Goal: Task Accomplishment & Management: Manage account settings

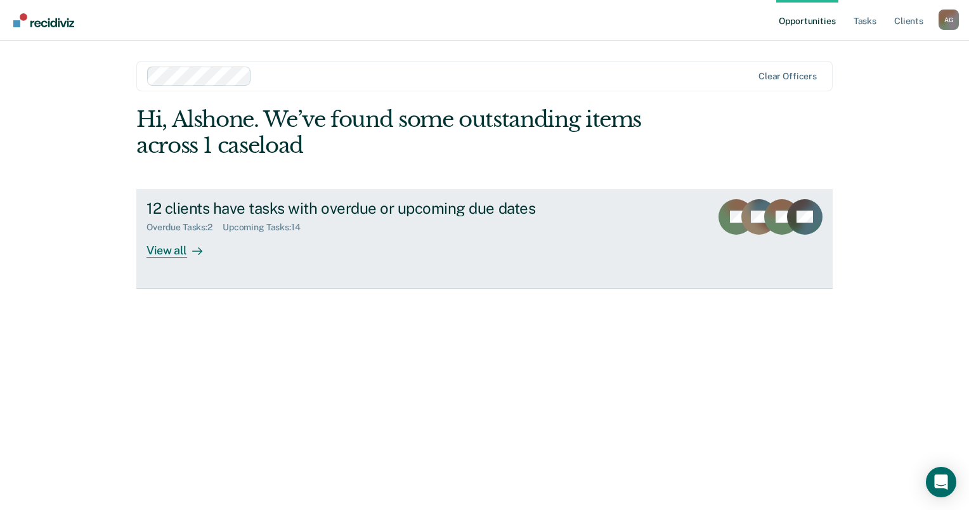
click at [259, 213] on div "12 clients have tasks with overdue or upcoming due dates" at bounding box center [368, 208] width 445 height 18
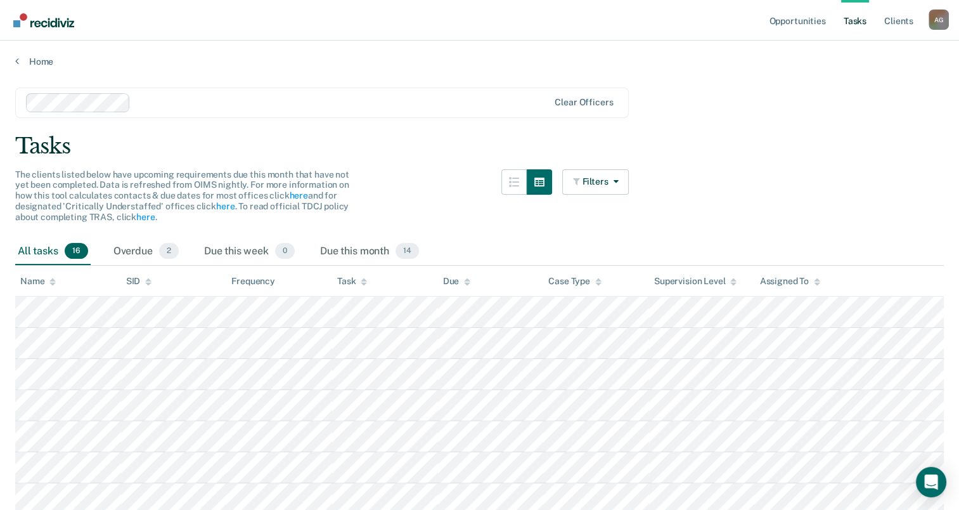
click at [370, 278] on th "Task" at bounding box center [385, 281] width 106 height 31
click at [352, 280] on div "Task" at bounding box center [352, 281] width 30 height 11
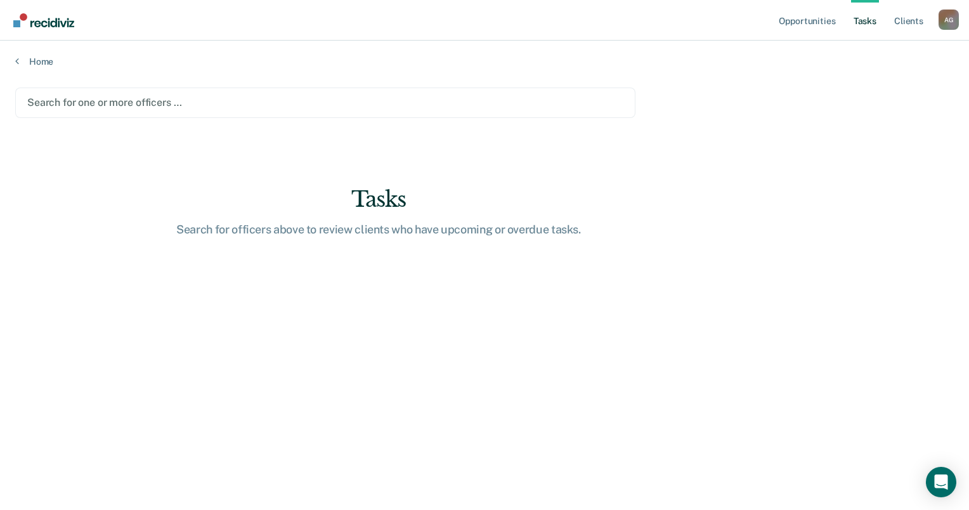
click at [115, 100] on div at bounding box center [325, 102] width 596 height 15
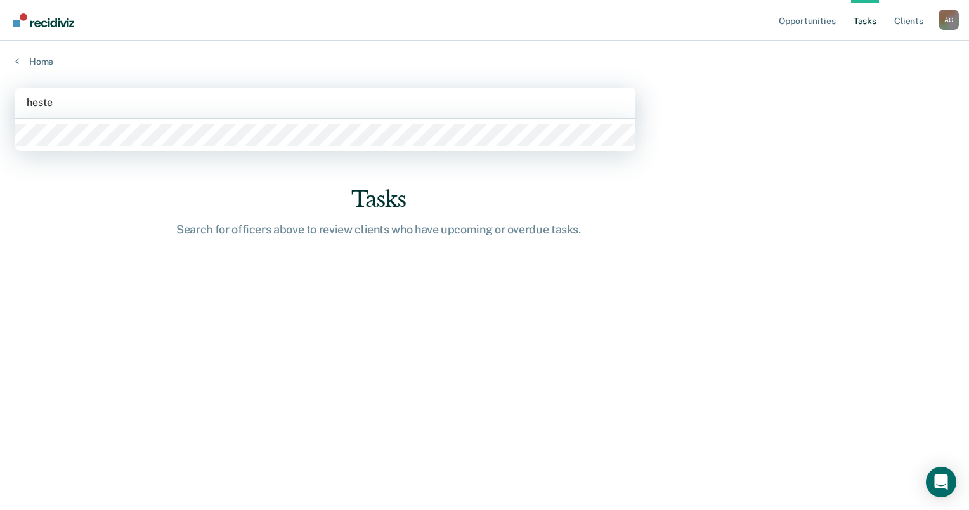
type input "hester"
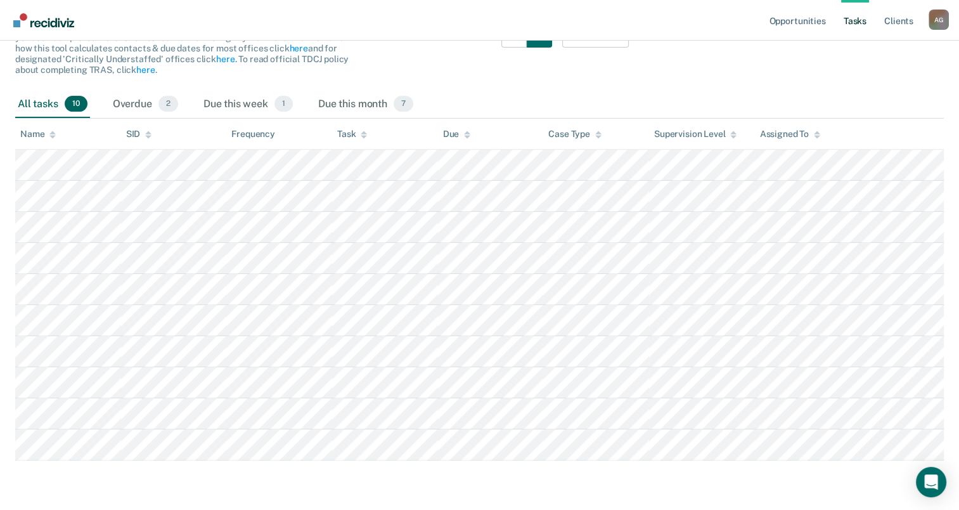
scroll to position [147, 0]
click at [337, 104] on div "Due this month 7" at bounding box center [366, 105] width 100 height 28
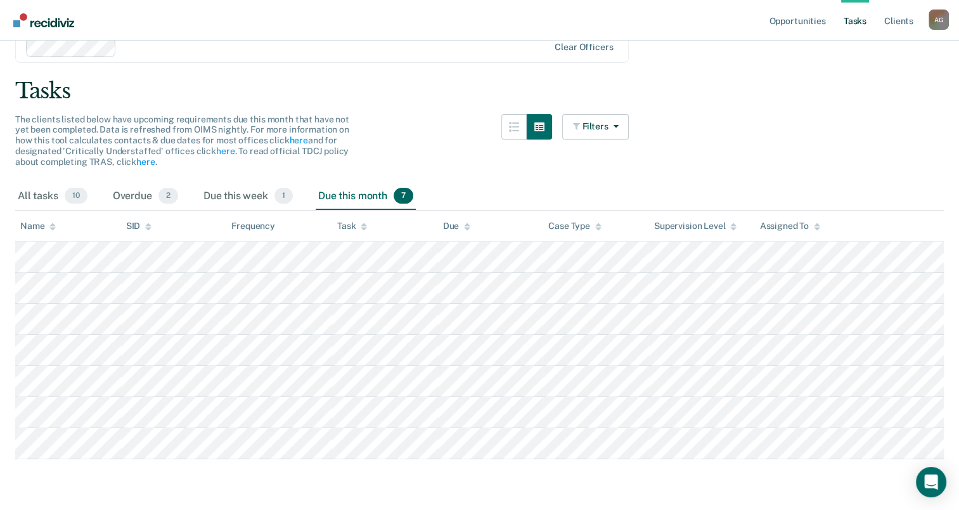
scroll to position [54, 0]
click at [255, 193] on div "Due this week 1" at bounding box center [248, 198] width 94 height 28
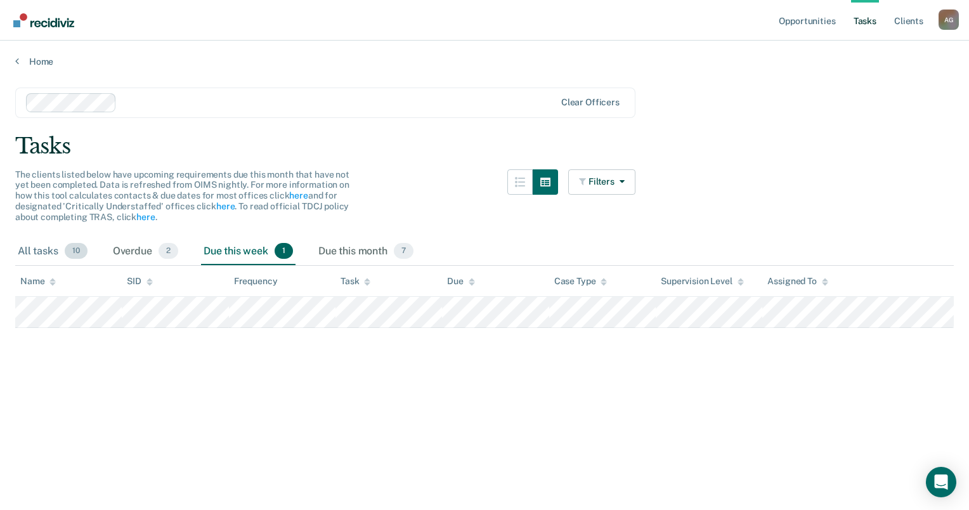
click at [48, 252] on div "All tasks 10" at bounding box center [52, 252] width 75 height 28
